Goal: Check status: Check status

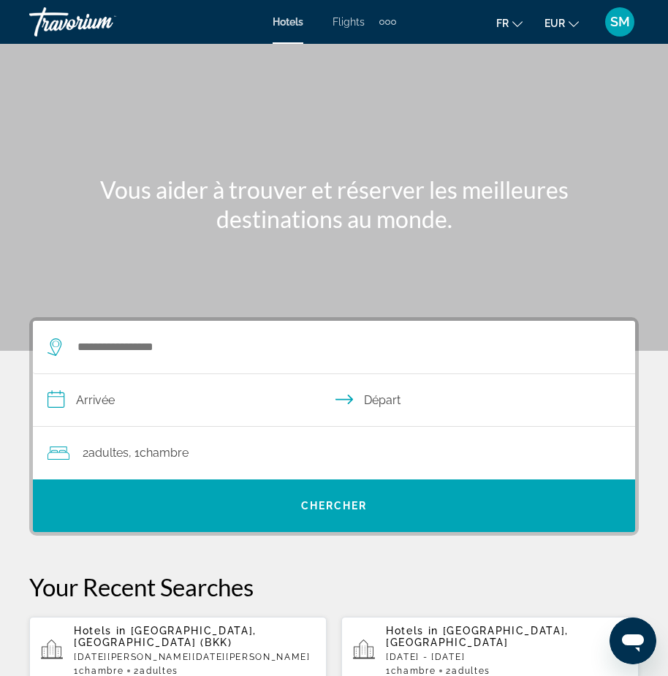
click at [389, 23] on div "Extra navigation items" at bounding box center [387, 22] width 5 height 5
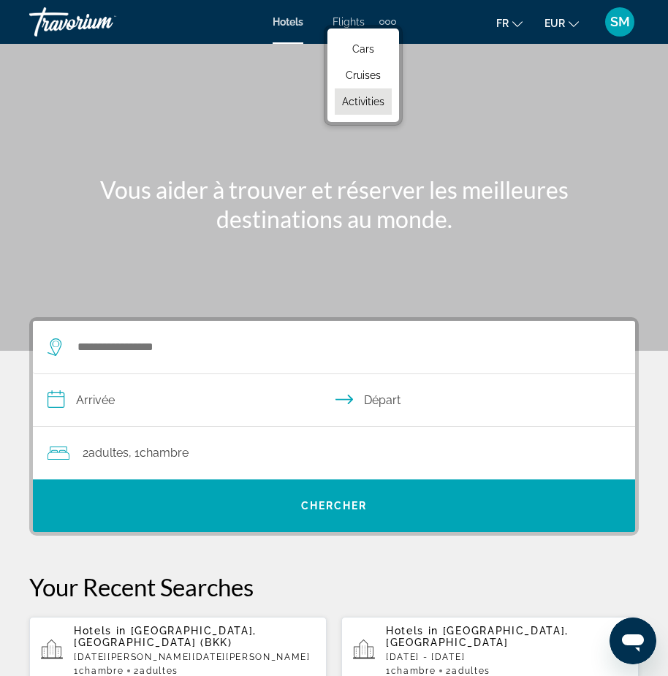
click at [366, 99] on span "Activities" at bounding box center [363, 102] width 42 height 12
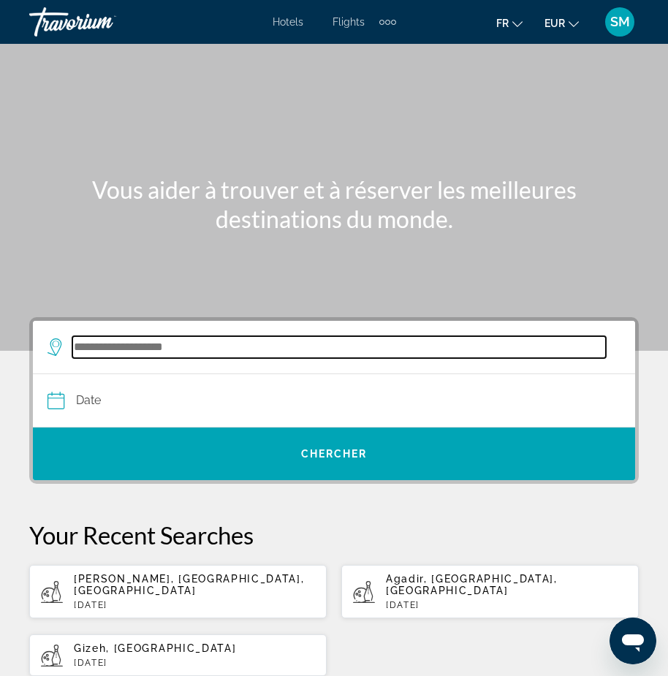
click at [175, 346] on input "Search destination" at bounding box center [338, 347] width 533 height 22
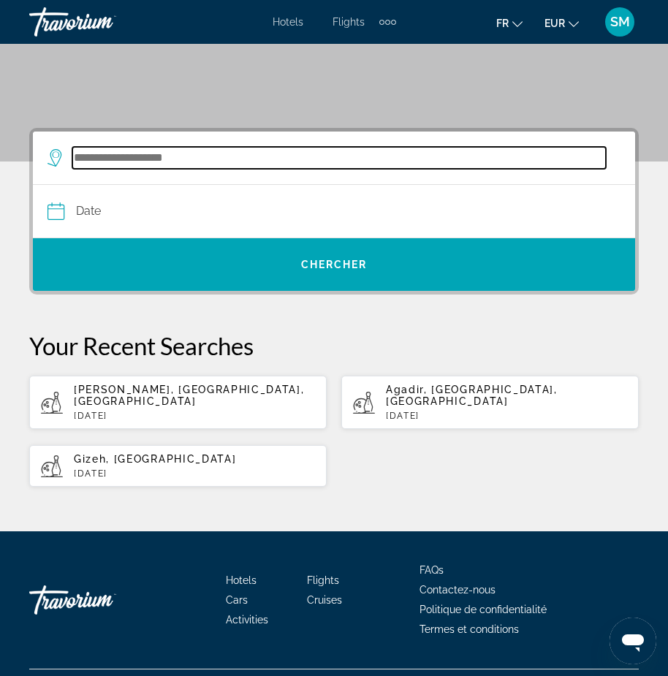
scroll to position [212, 0]
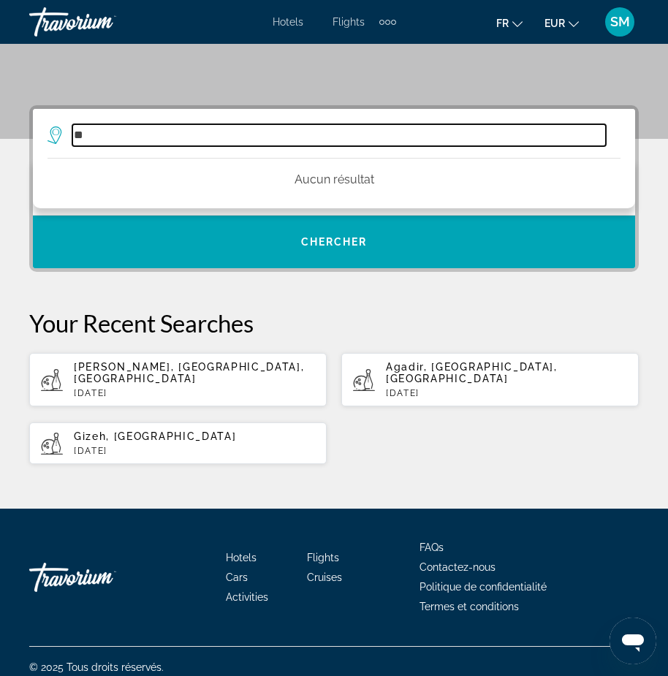
type input "*"
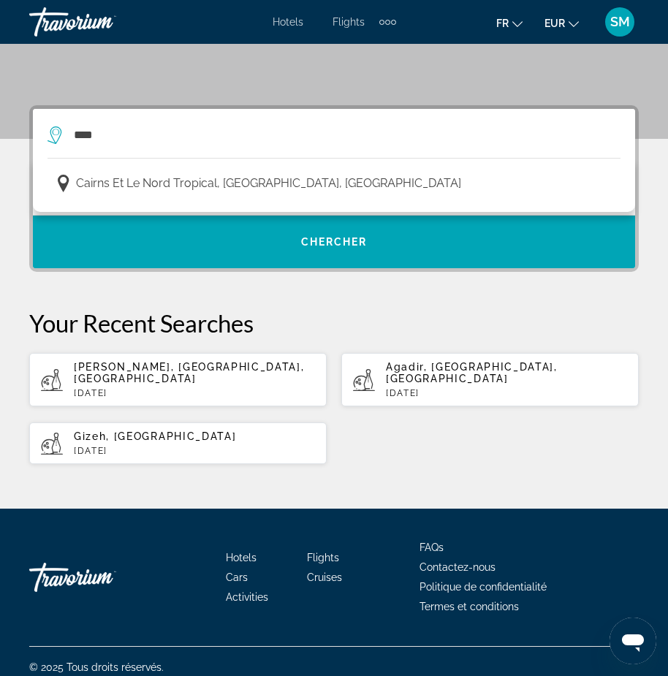
click at [96, 446] on p "[DATE]" at bounding box center [194, 451] width 241 height 10
type input "**********"
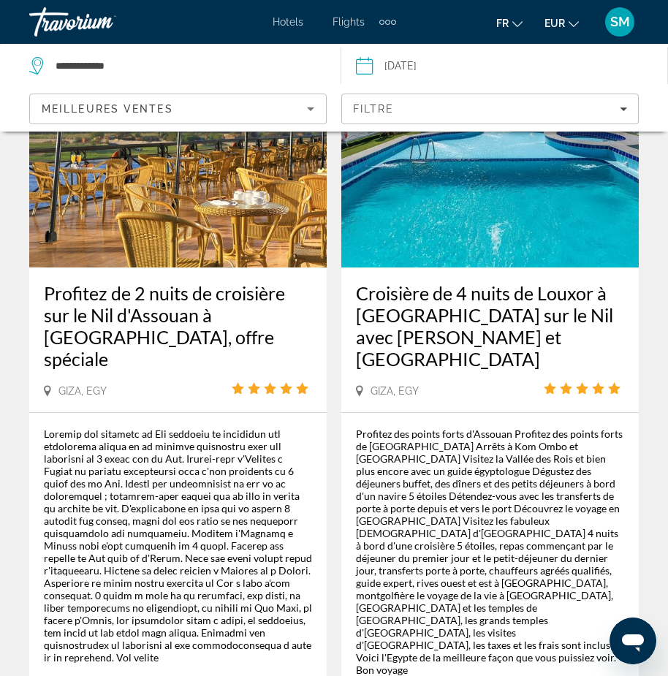
scroll to position [3745, 0]
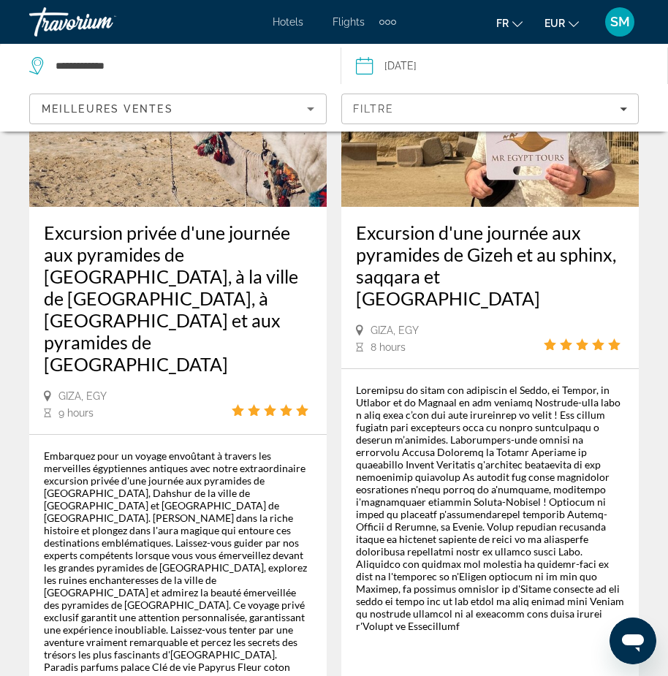
scroll to position [3807, 0]
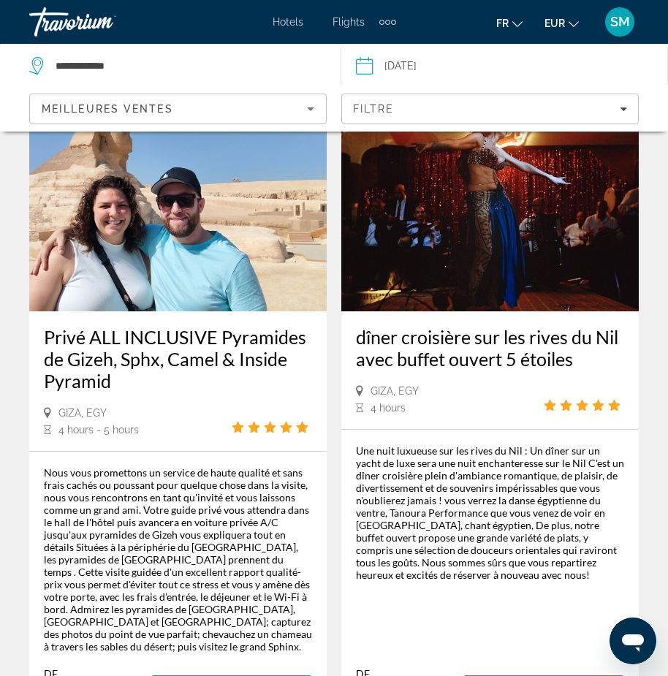
scroll to position [3649, 0]
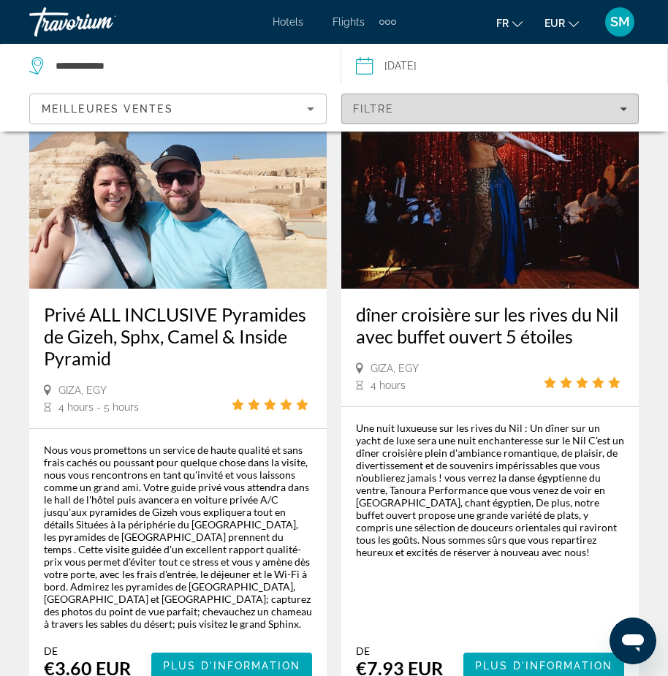
click at [623, 107] on icon "Filters" at bounding box center [622, 108] width 7 height 7
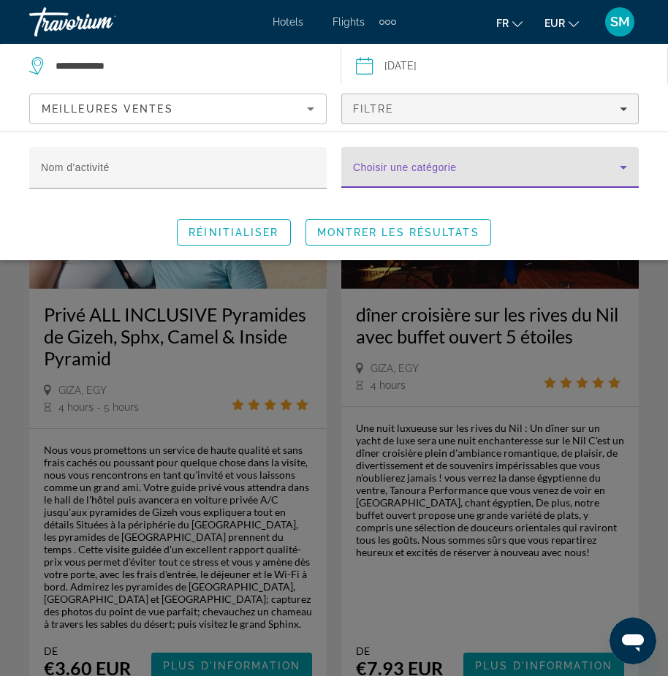
click at [622, 167] on icon "Search widget" at bounding box center [622, 168] width 7 height 4
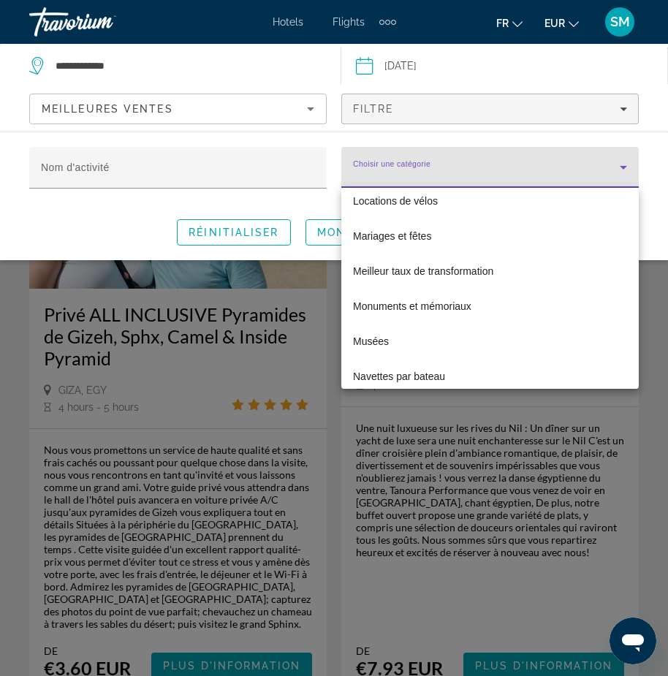
scroll to position [2410, 0]
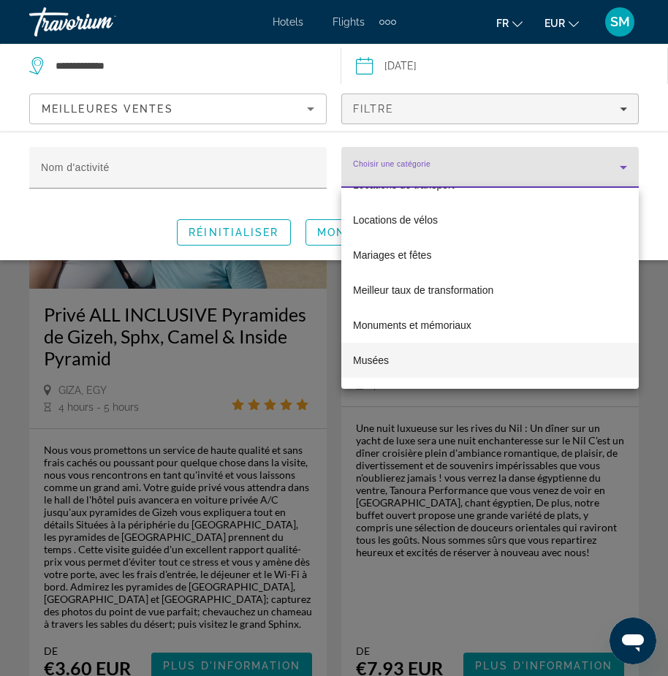
click at [371, 360] on span "Musées" at bounding box center [371, 360] width 36 height 18
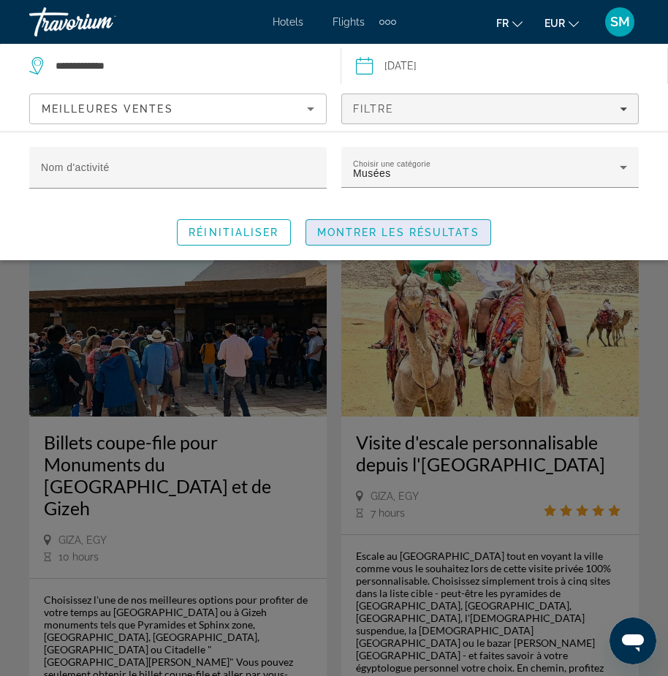
click at [402, 223] on span "Search widget" at bounding box center [398, 232] width 184 height 35
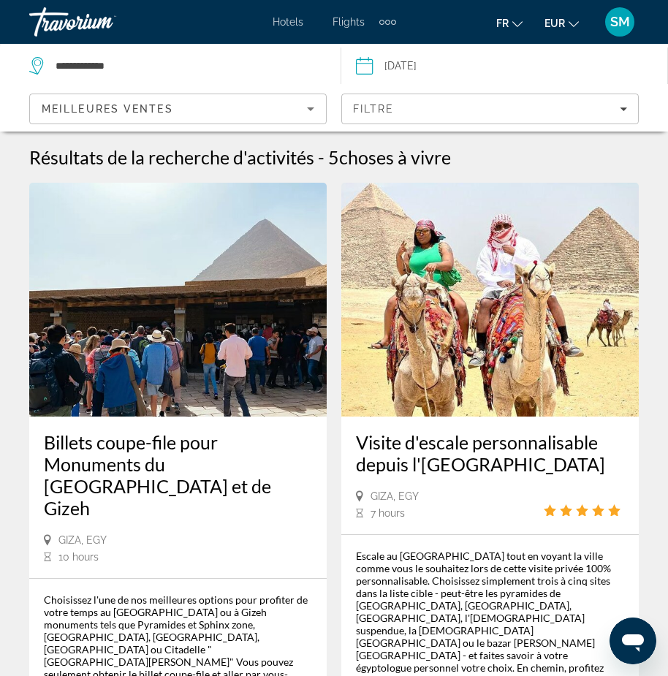
click at [280, 22] on span "Hotels" at bounding box center [287, 22] width 31 height 12
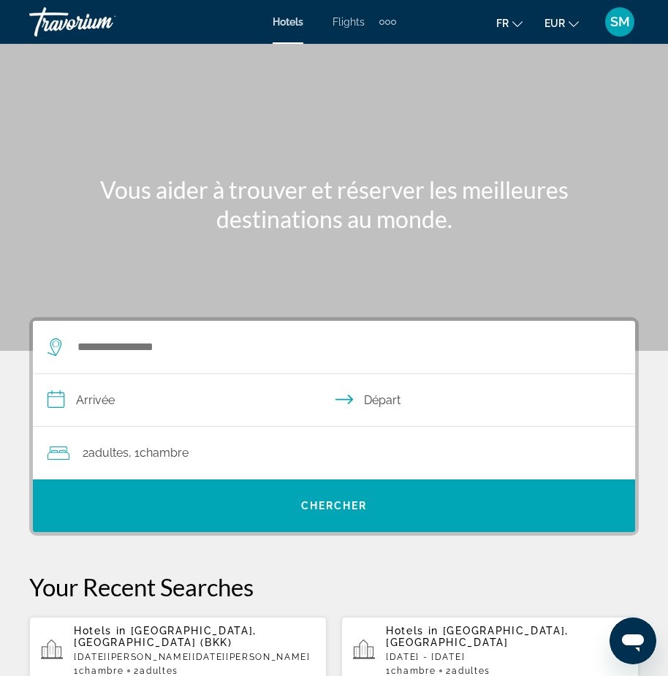
click at [624, 20] on span "SM" at bounding box center [620, 22] width 20 height 15
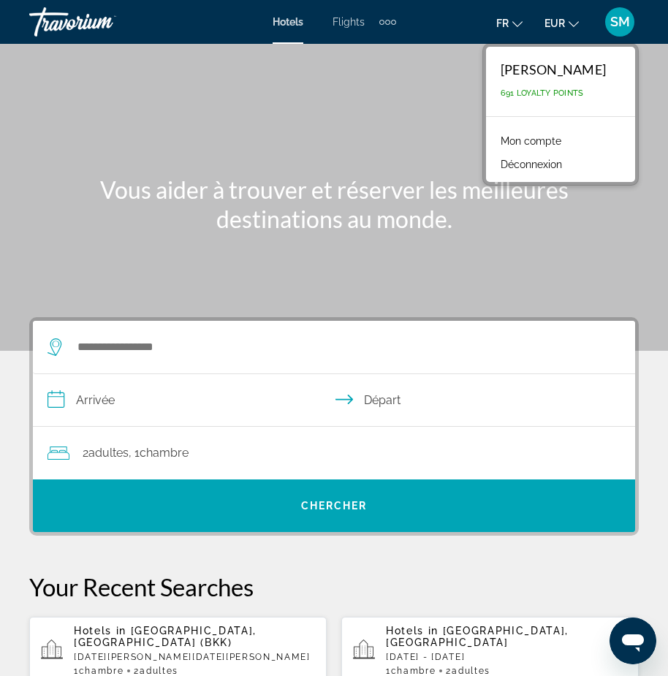
click at [519, 141] on link "Mon compte" at bounding box center [530, 140] width 75 height 19
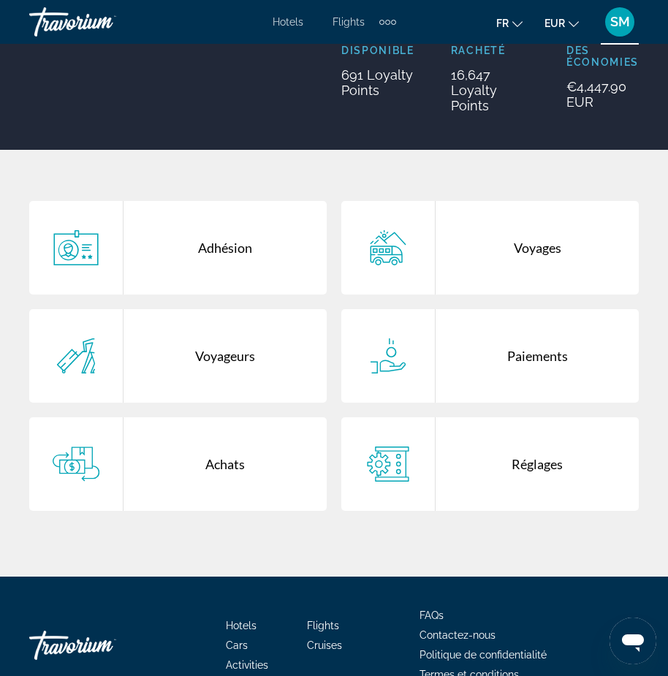
scroll to position [219, 0]
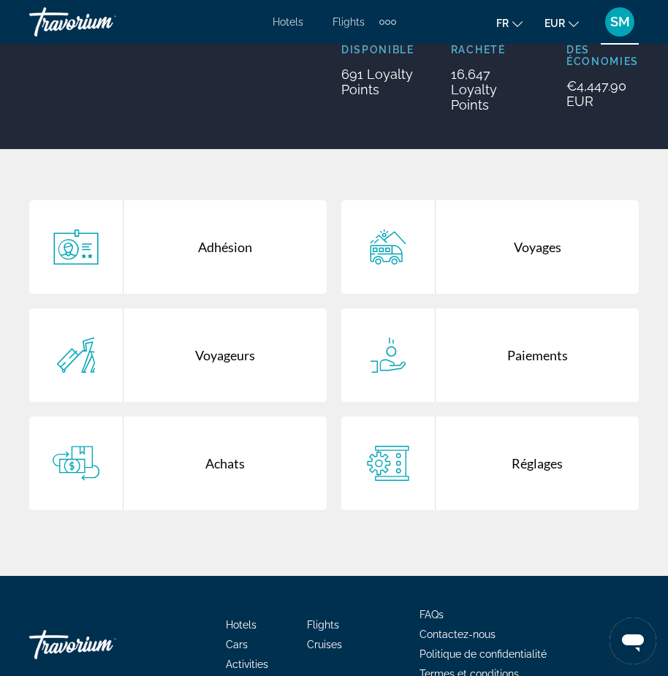
click at [216, 475] on div "Achats" at bounding box center [224, 462] width 203 height 93
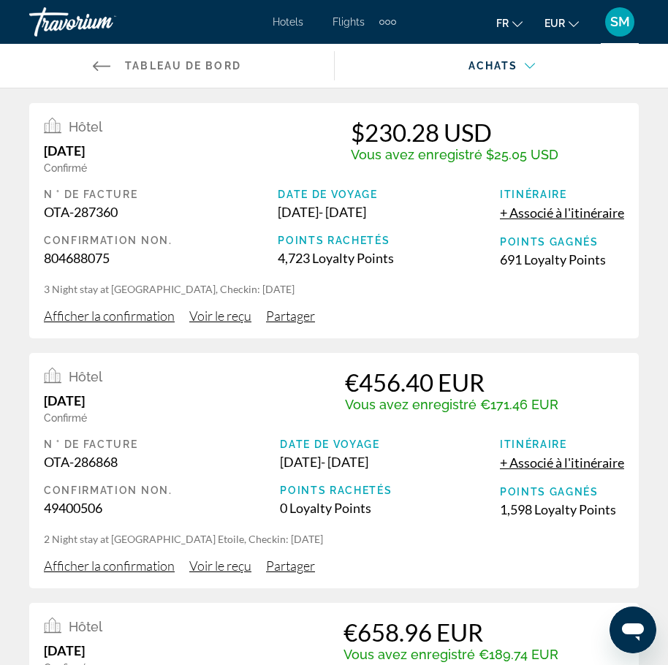
click at [122, 314] on span "Afficher la confirmation" at bounding box center [109, 315] width 131 height 16
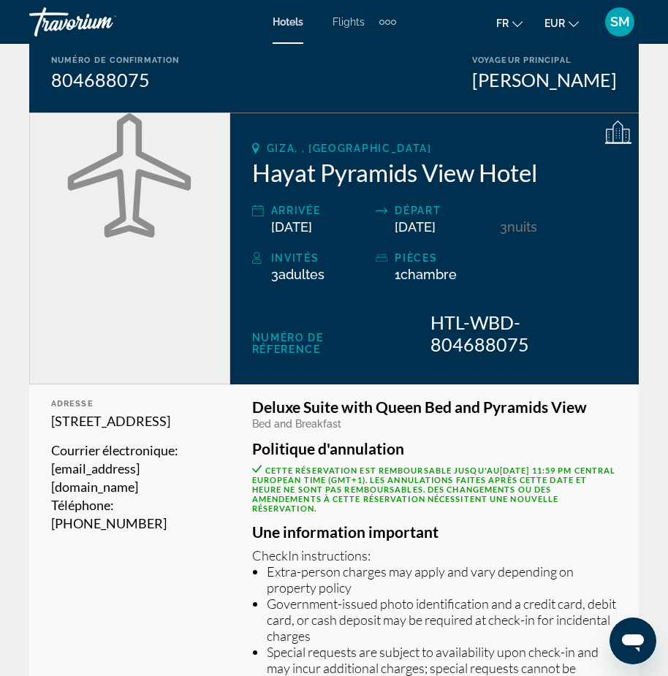
scroll to position [219, 0]
